Goal: Task Accomplishment & Management: Manage account settings

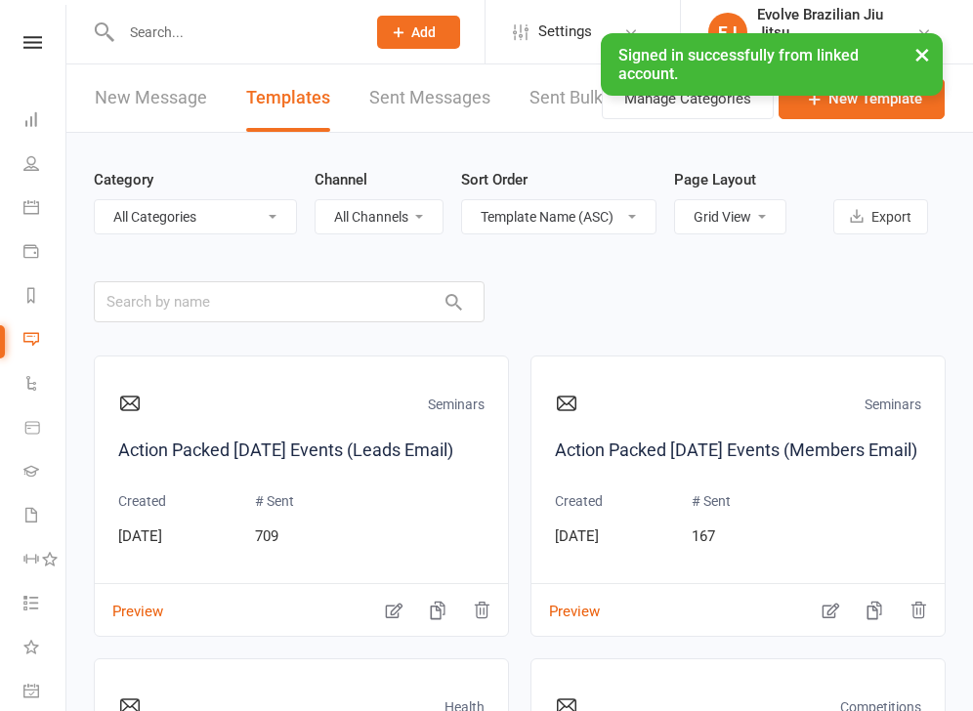
select select "grid"
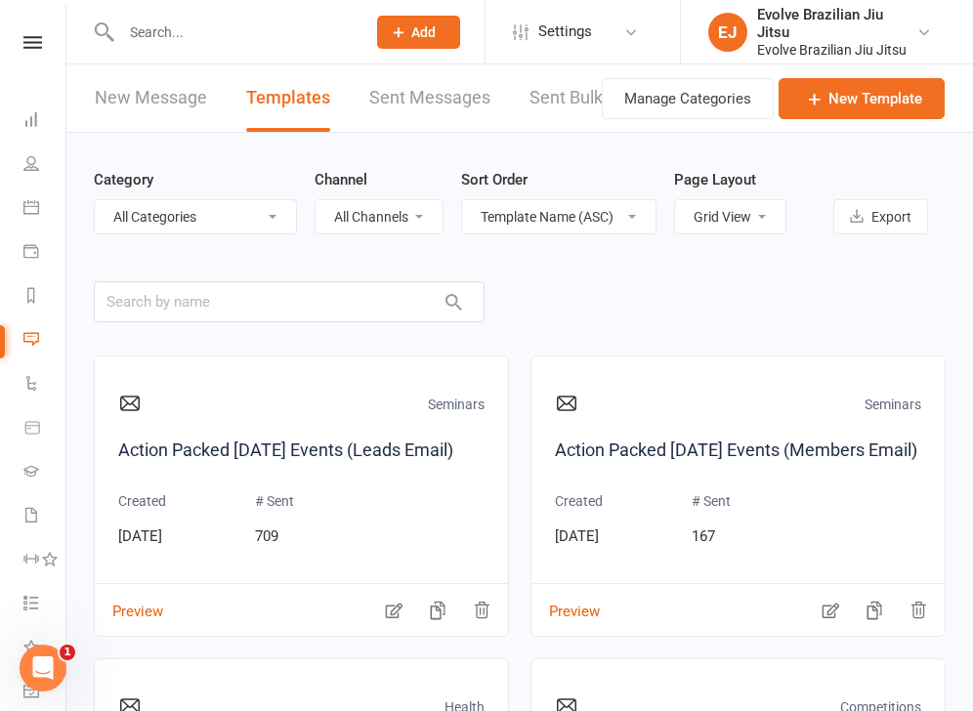
click at [133, 34] on input "text" at bounding box center [233, 32] width 236 height 27
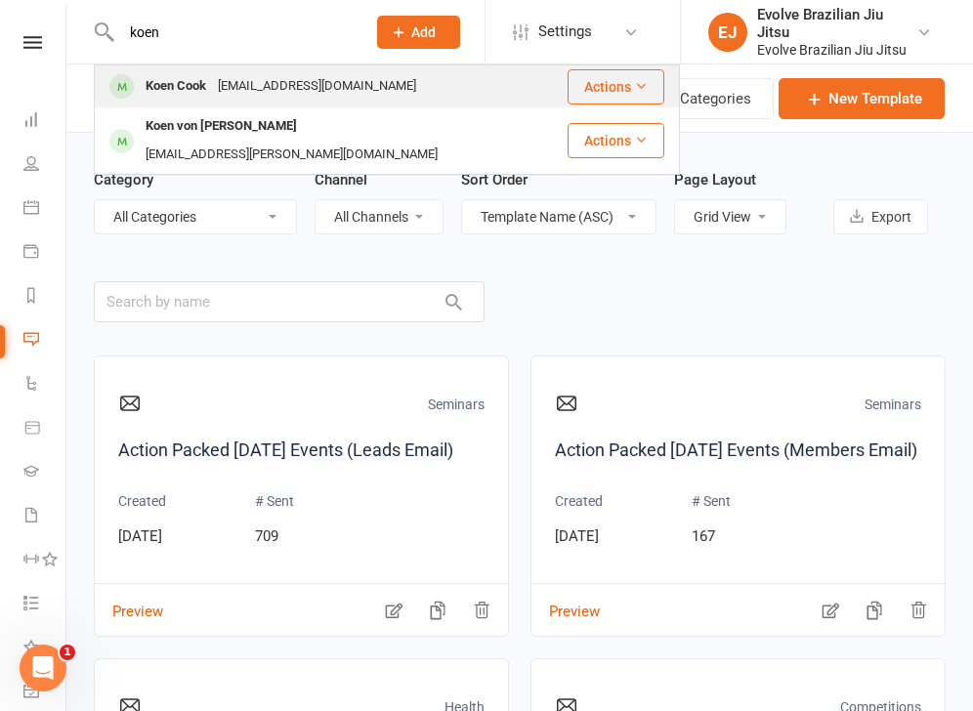
type input "koen"
click at [215, 84] on div "[EMAIL_ADDRESS][DOMAIN_NAME]" at bounding box center [317, 86] width 210 height 28
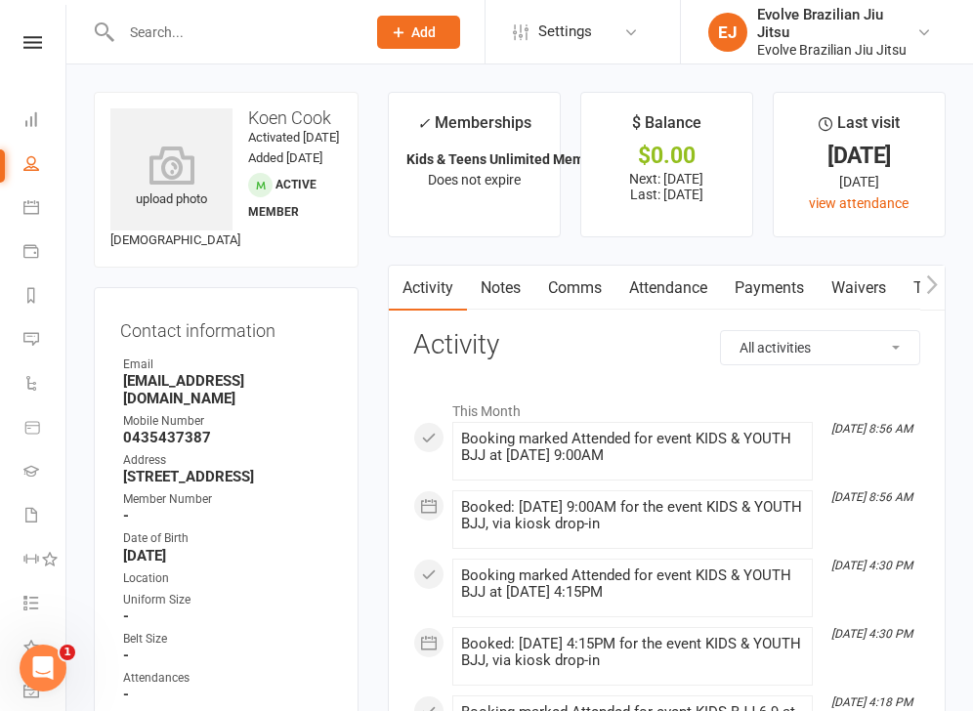
click at [23, 35] on nav "Clubworx Dashboard People Calendar Payments Reports Messages Automations Produc…" at bounding box center [33, 360] width 66 height 711
click at [23, 45] on icon at bounding box center [32, 42] width 19 height 13
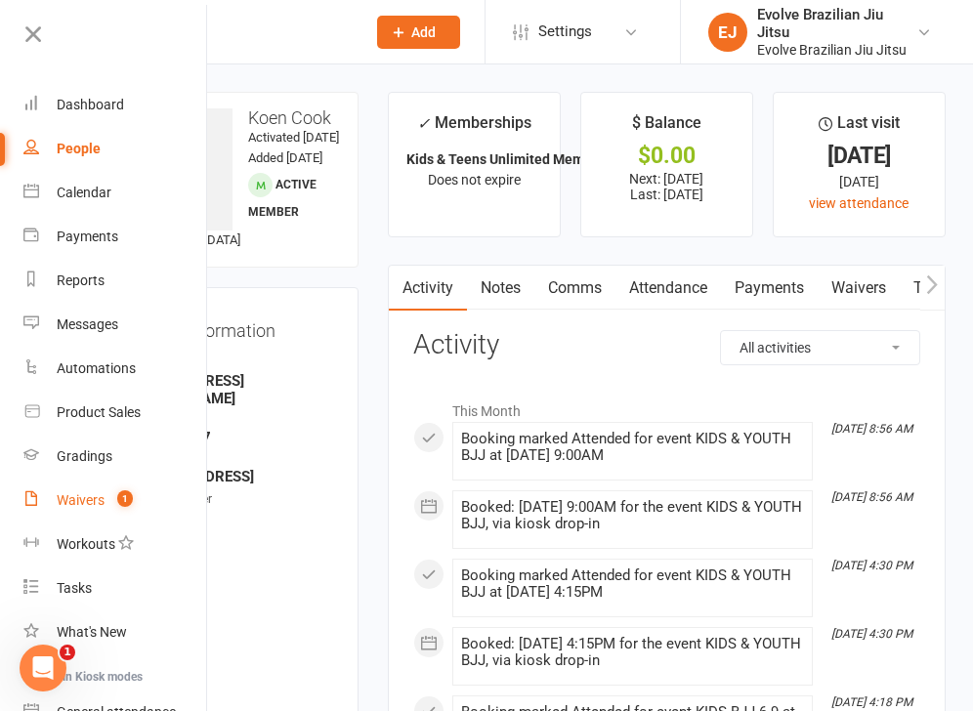
click at [90, 509] on link "Waivers 1" at bounding box center [115, 501] width 185 height 44
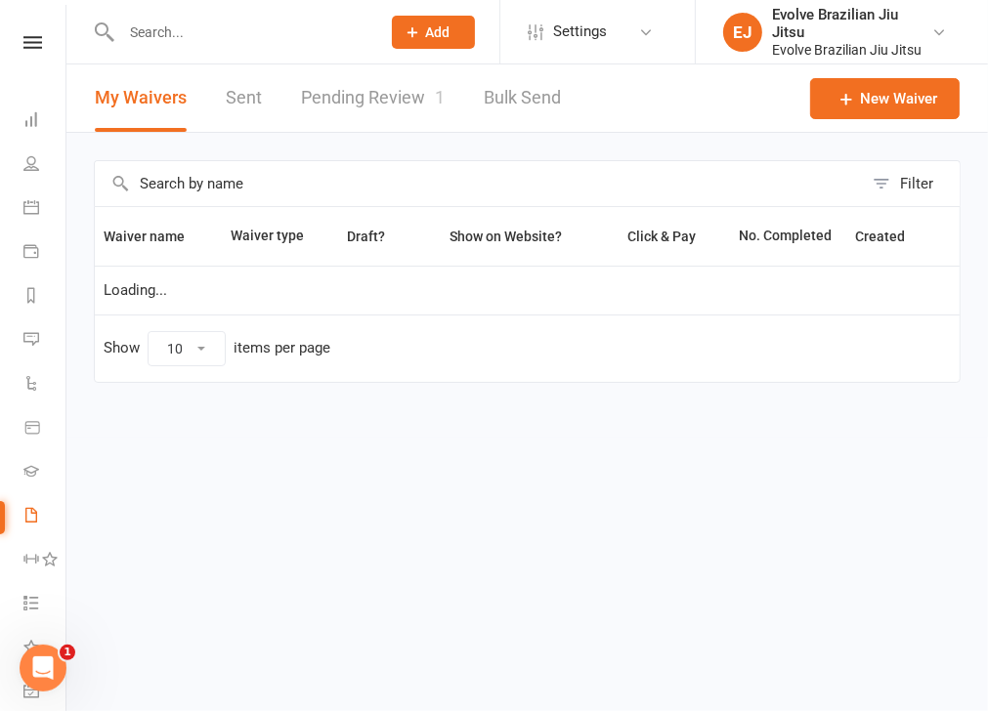
select select "100"
click at [368, 102] on link "Pending Review 1" at bounding box center [373, 97] width 144 height 67
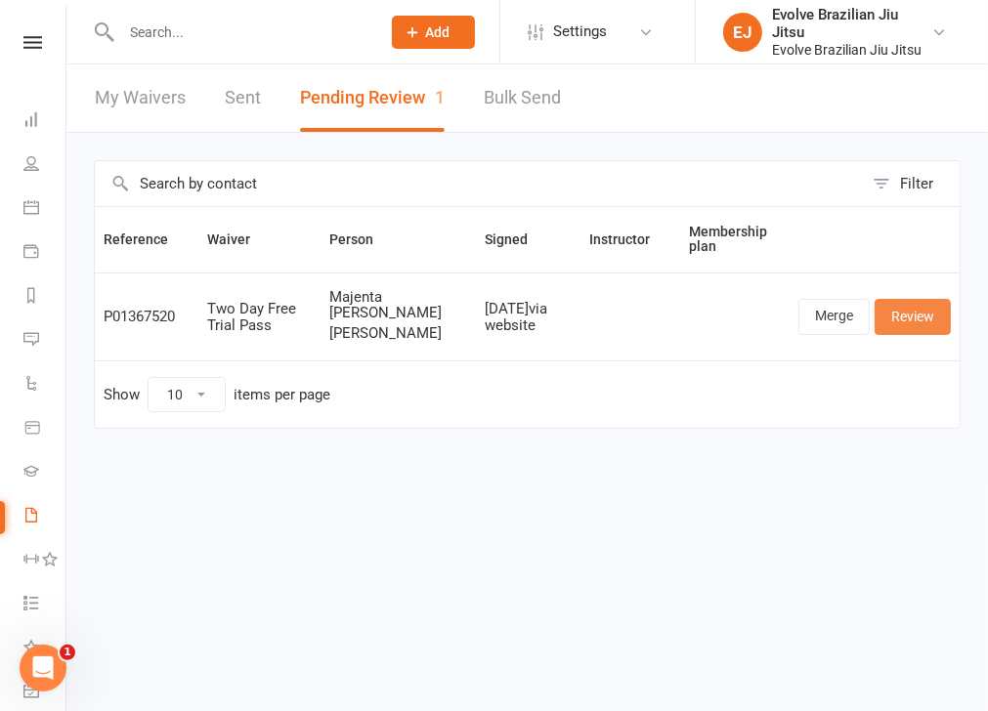
click at [897, 317] on link "Review" at bounding box center [913, 316] width 76 height 35
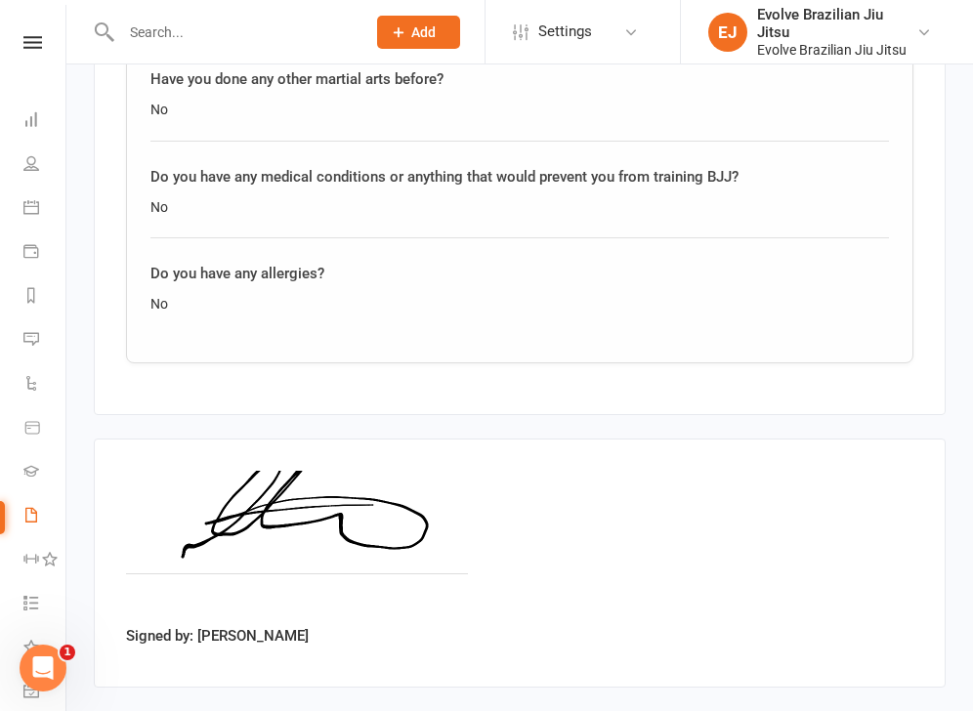
scroll to position [2708, 0]
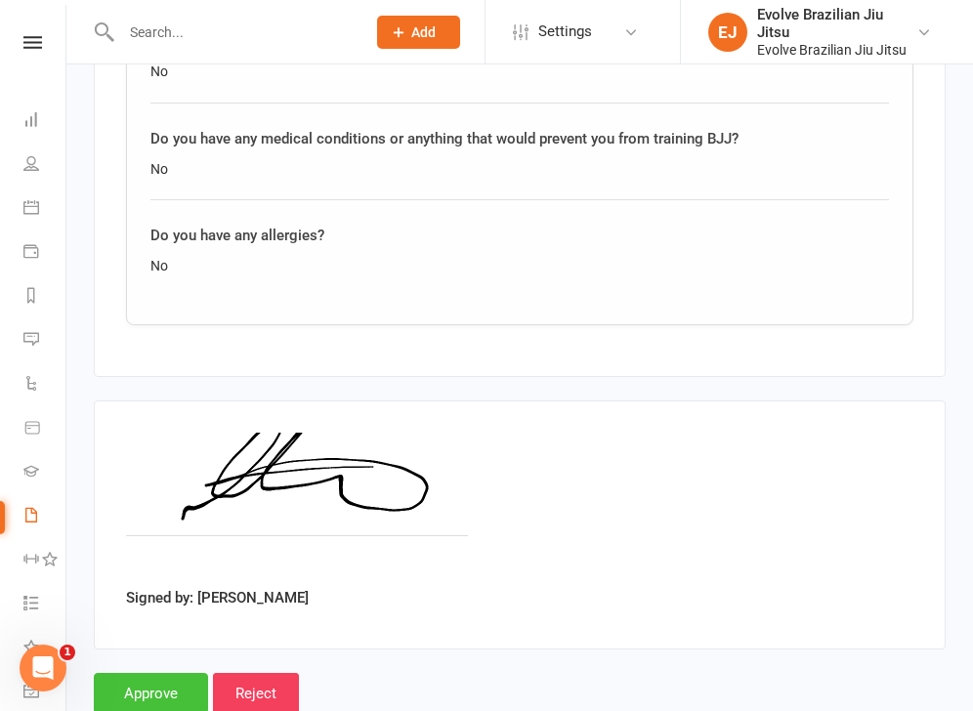
click at [174, 673] on input "Approve" at bounding box center [151, 693] width 114 height 41
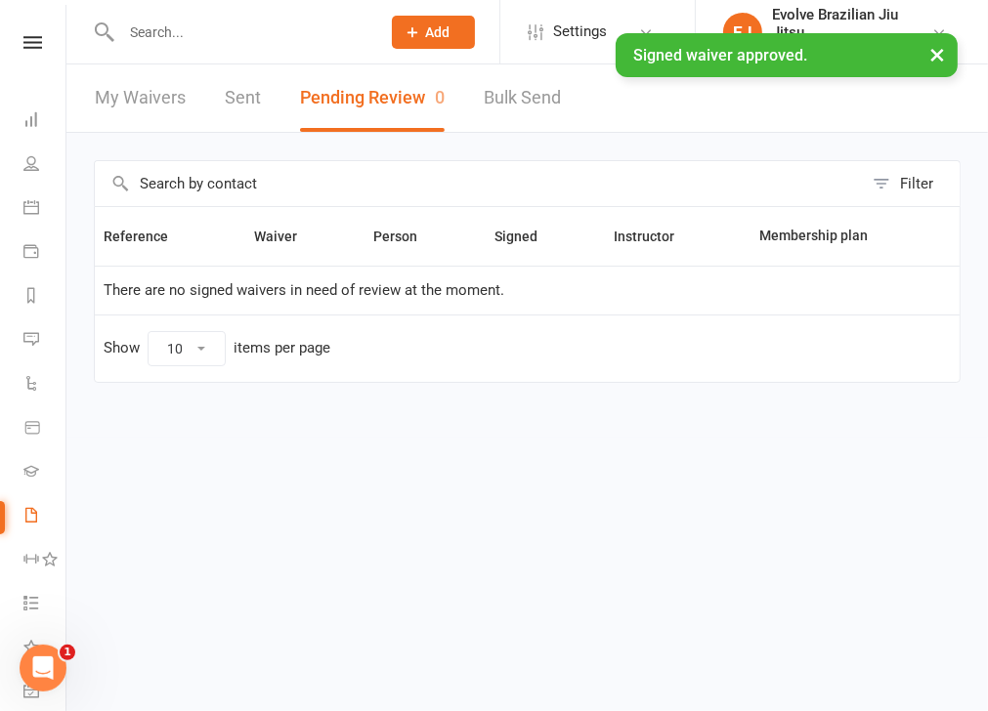
click at [131, 94] on link "My Waivers" at bounding box center [140, 97] width 91 height 67
select select "100"
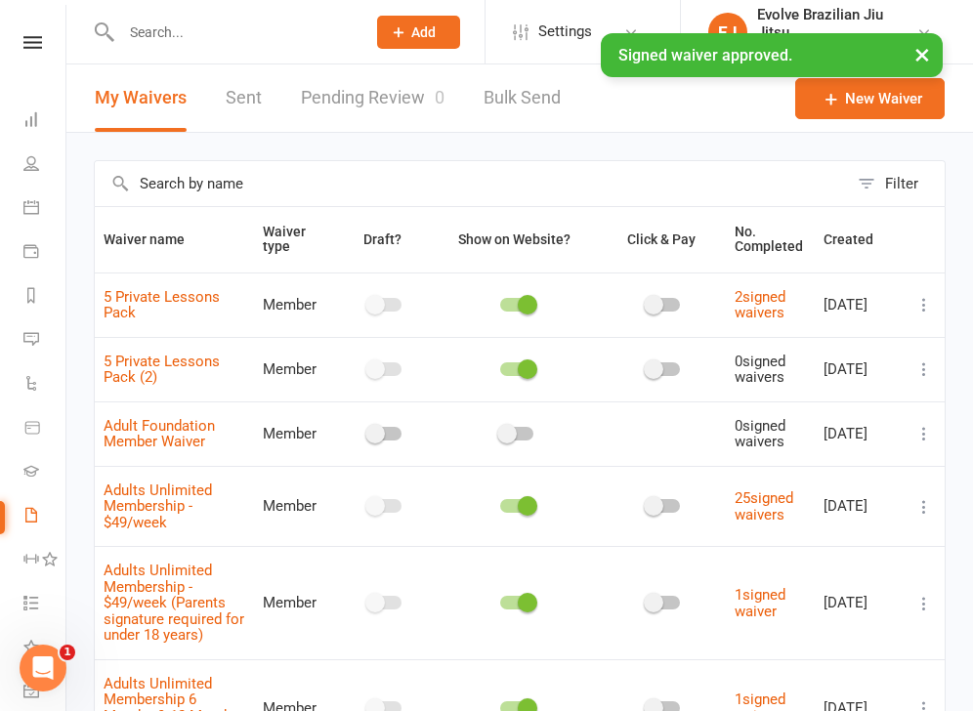
click at [213, 187] on input "text" at bounding box center [471, 183] width 753 height 45
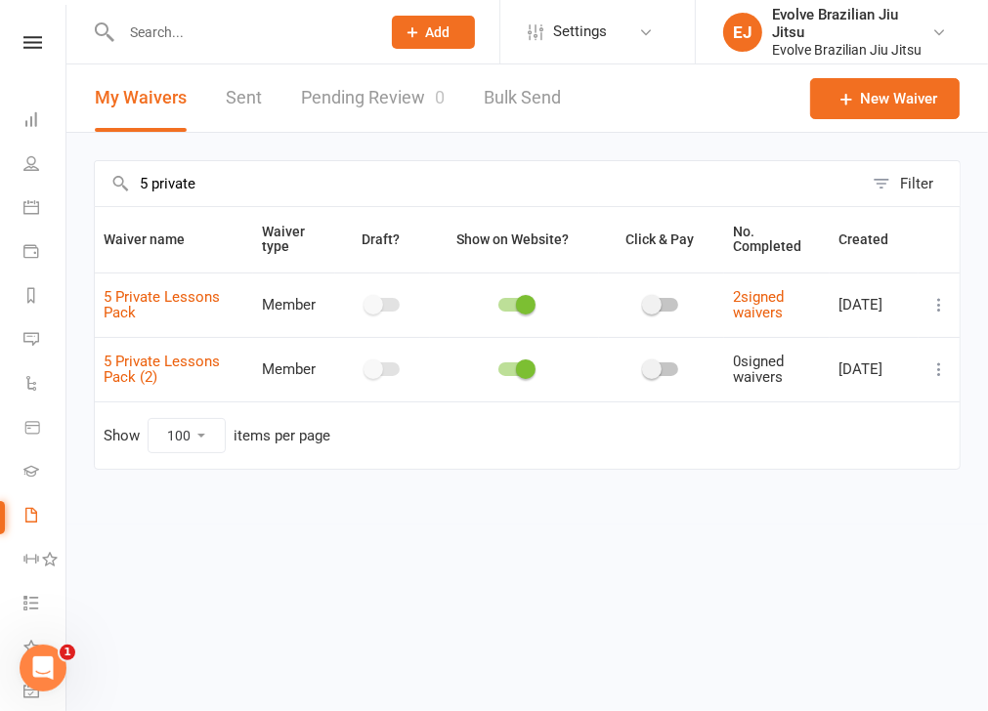
type input "5 private"
click at [937, 302] on icon at bounding box center [939, 305] width 20 height 20
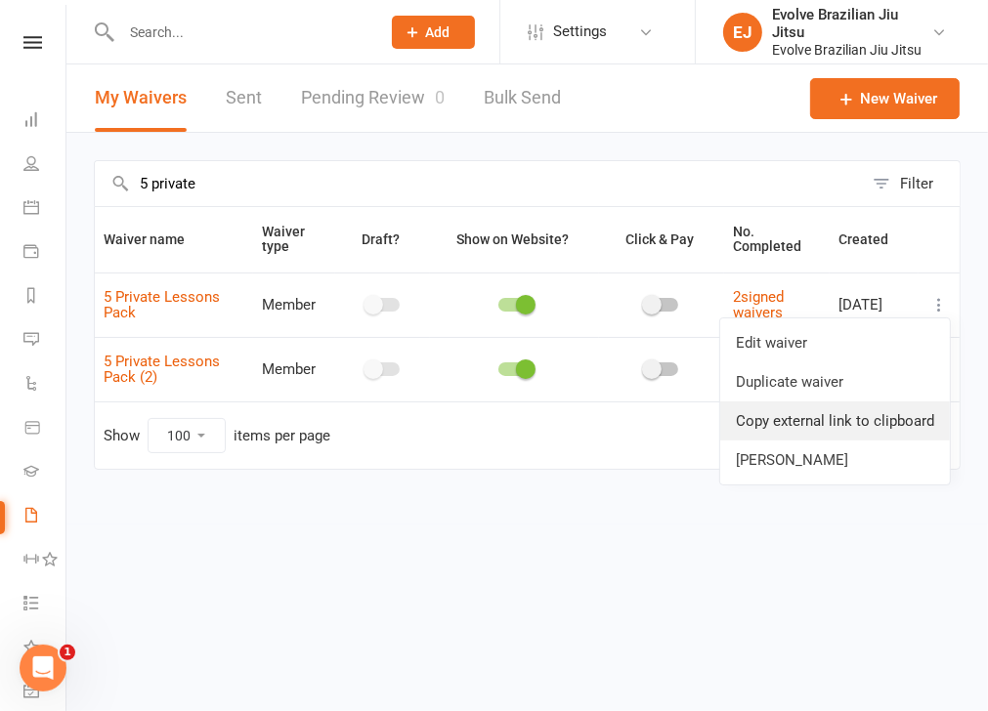
click at [807, 425] on link "Copy external link to clipboard" at bounding box center [835, 421] width 230 height 39
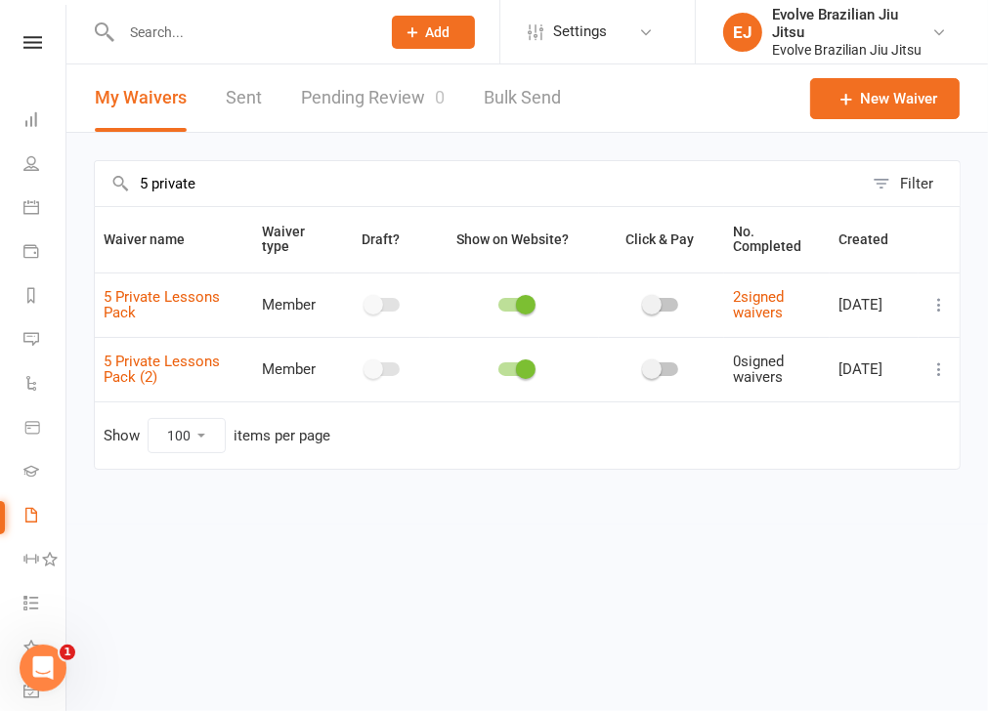
click at [174, 25] on input "text" at bounding box center [240, 32] width 251 height 27
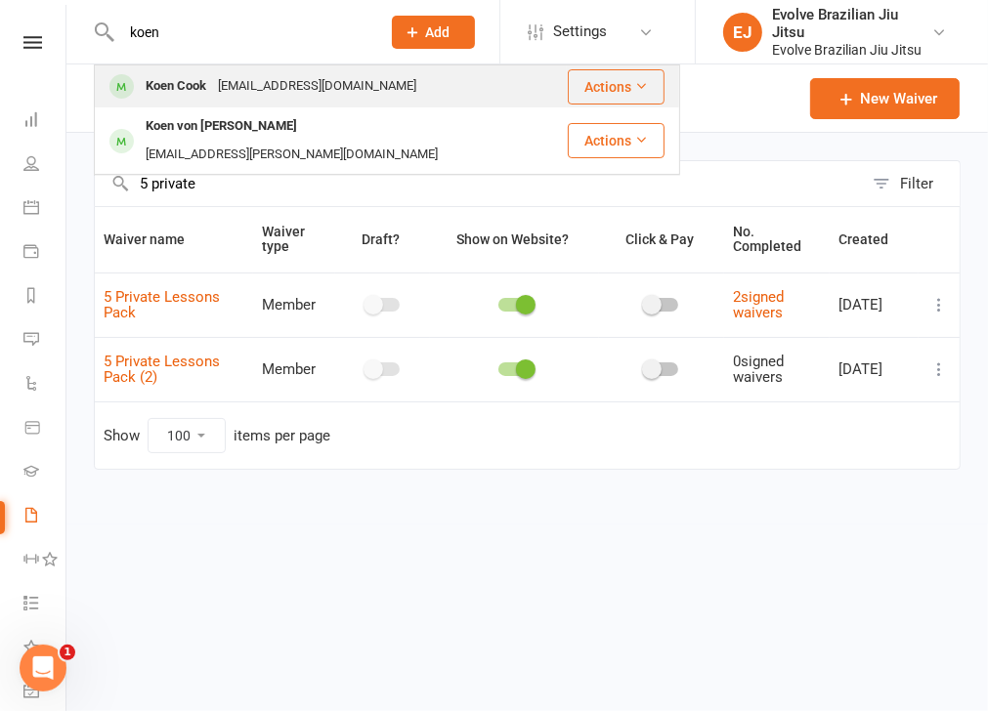
type input "koen"
click at [190, 83] on div "Koen Cook" at bounding box center [176, 86] width 72 height 28
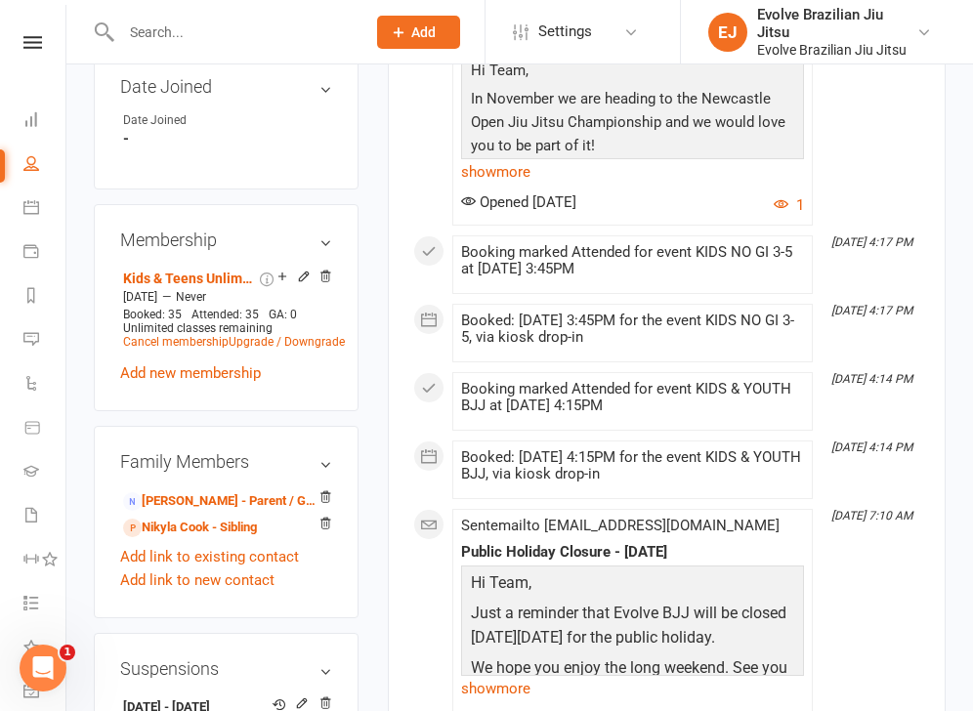
scroll to position [995, 0]
click at [243, 511] on link "[PERSON_NAME] - Parent / Guardian" at bounding box center [222, 501] width 199 height 21
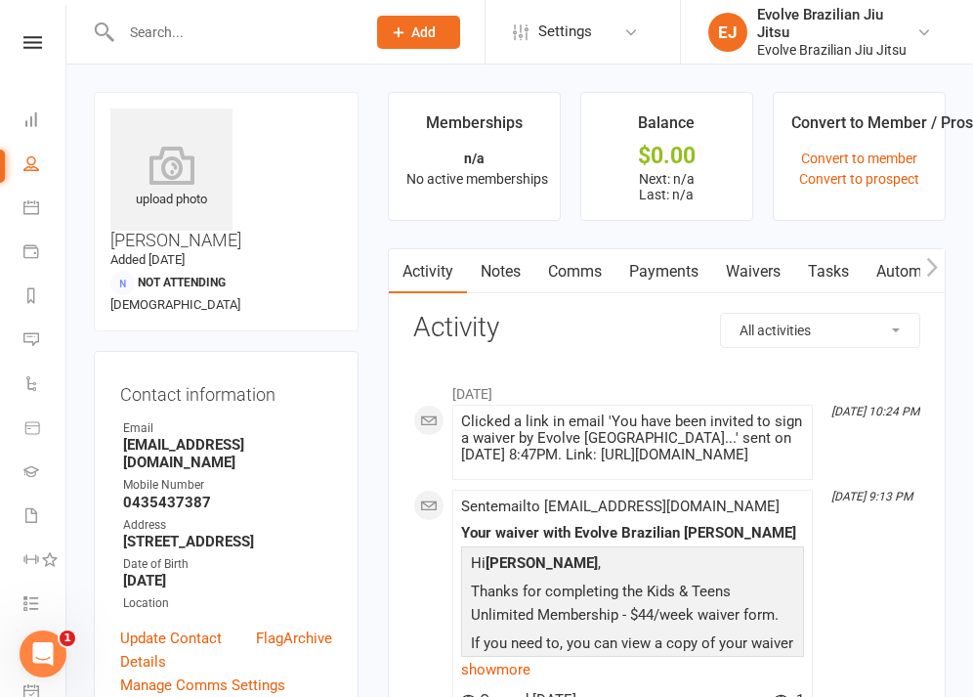
click at [744, 277] on link "Waivers" at bounding box center [753, 271] width 82 height 45
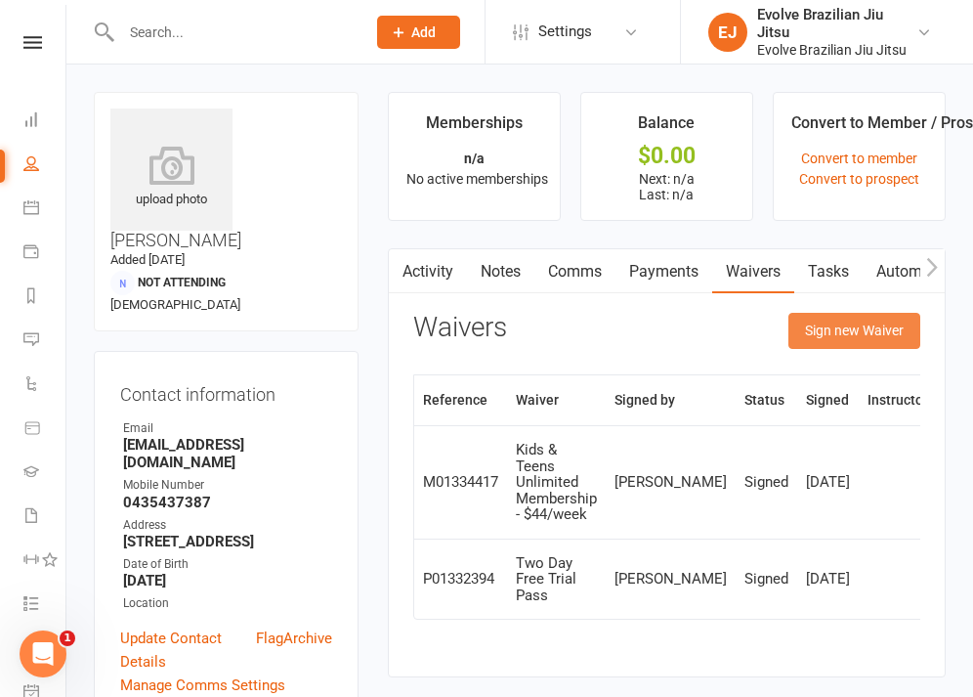
click at [851, 343] on button "Sign new Waiver" at bounding box center [855, 330] width 132 height 35
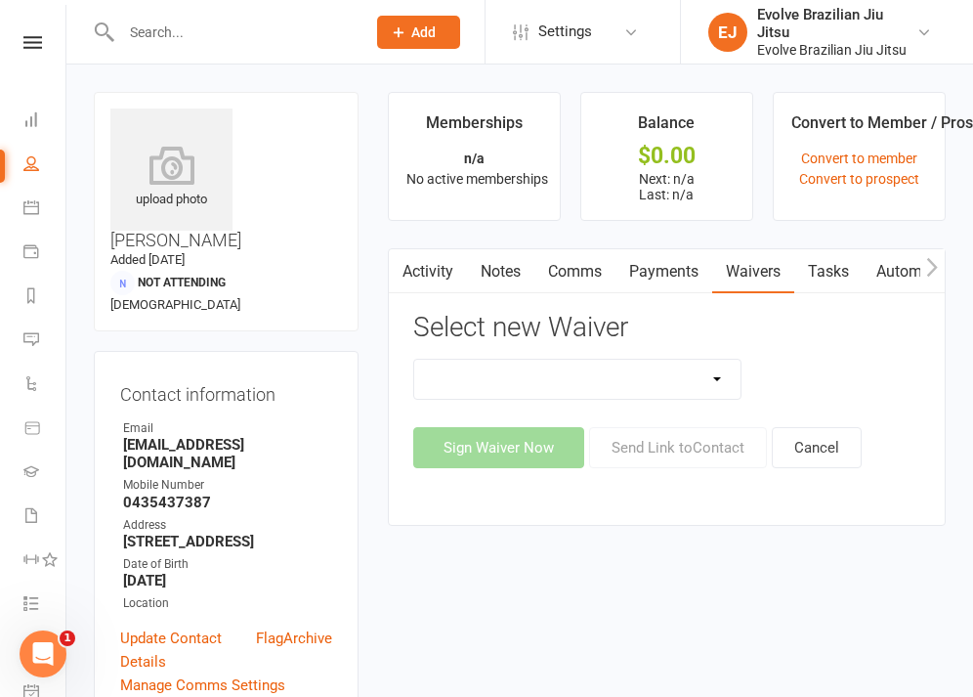
click at [720, 376] on select "5 Private Lessons Pack 5 Private Lessons Pack (2) Adult Foundation Member Waive…" at bounding box center [577, 379] width 326 height 39
select select "13602"
click at [414, 360] on select "5 Private Lessons Pack 5 Private Lessons Pack (2) Adult Foundation Member Waive…" at bounding box center [577, 379] width 326 height 39
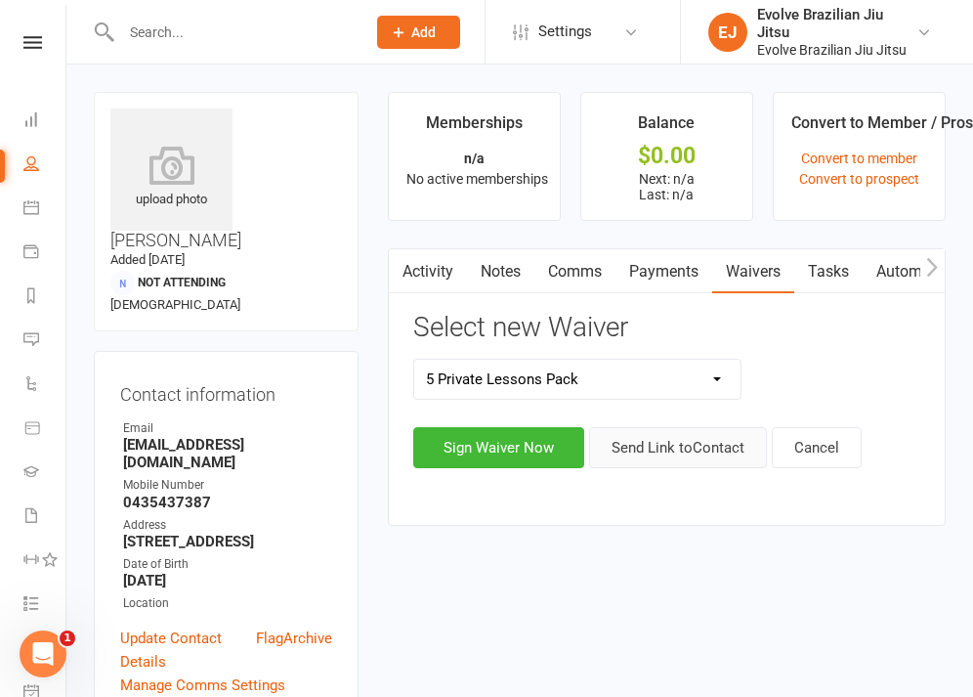
click at [646, 453] on button "Send Link to Contact" at bounding box center [678, 447] width 178 height 41
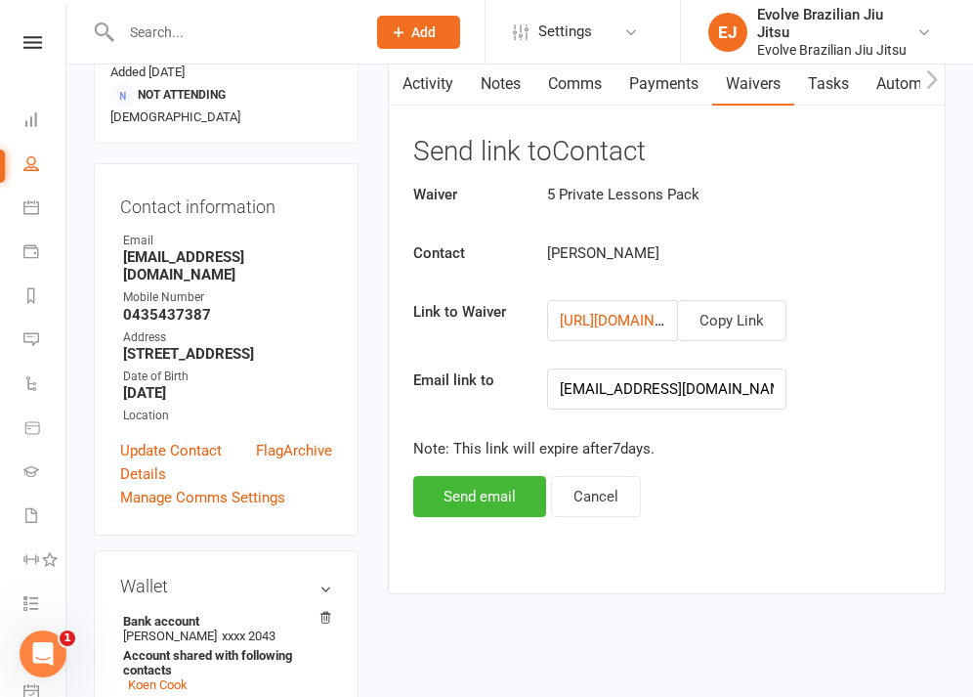
scroll to position [191, 0]
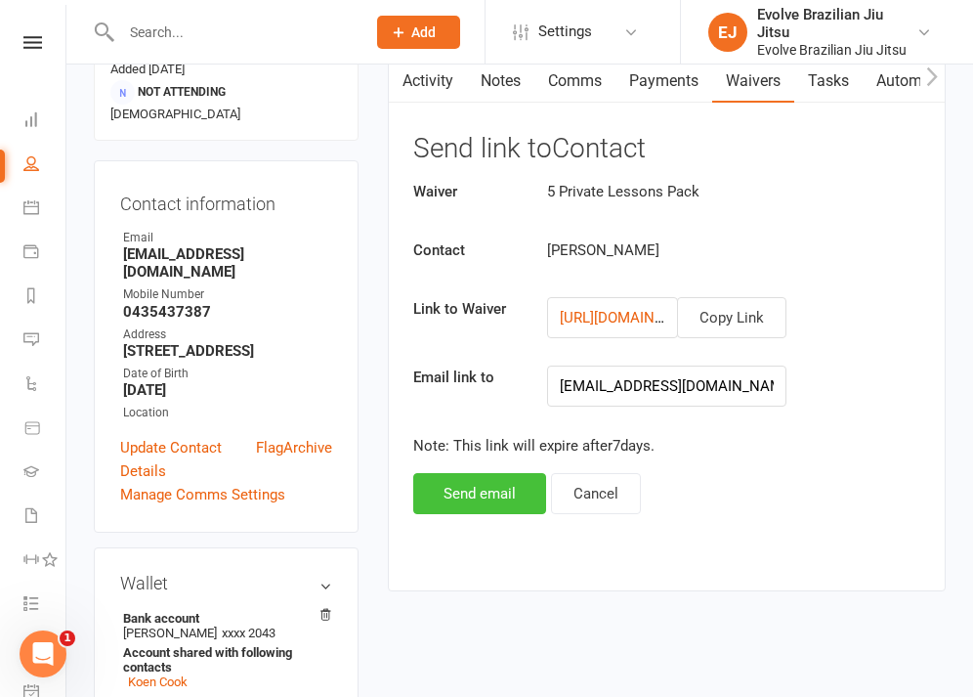
click at [464, 486] on button "Send email" at bounding box center [479, 493] width 133 height 41
